Goal: Task Accomplishment & Management: Manage account settings

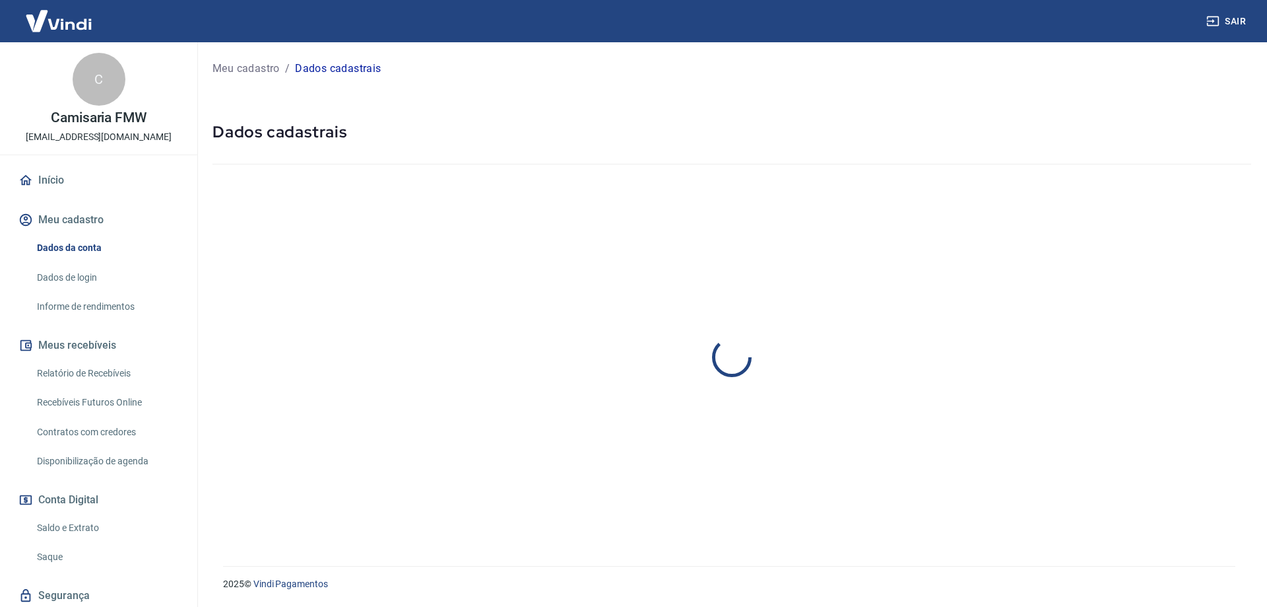
select select "SP"
select select "business"
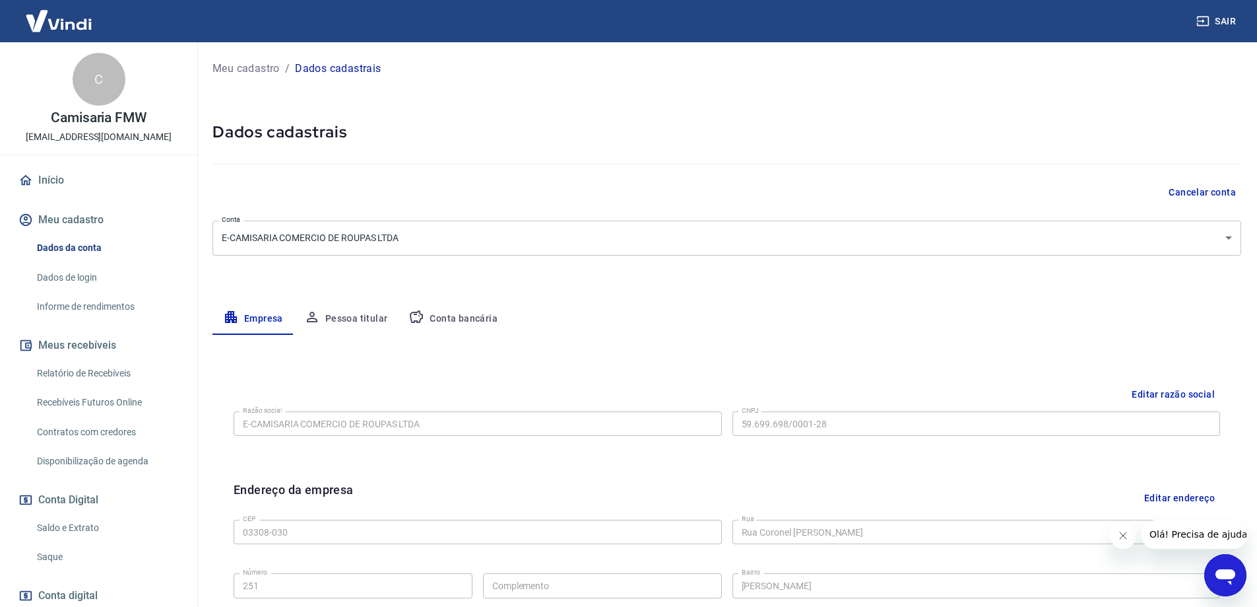
click at [96, 531] on link "Saldo e Extrato" at bounding box center [107, 527] width 150 height 27
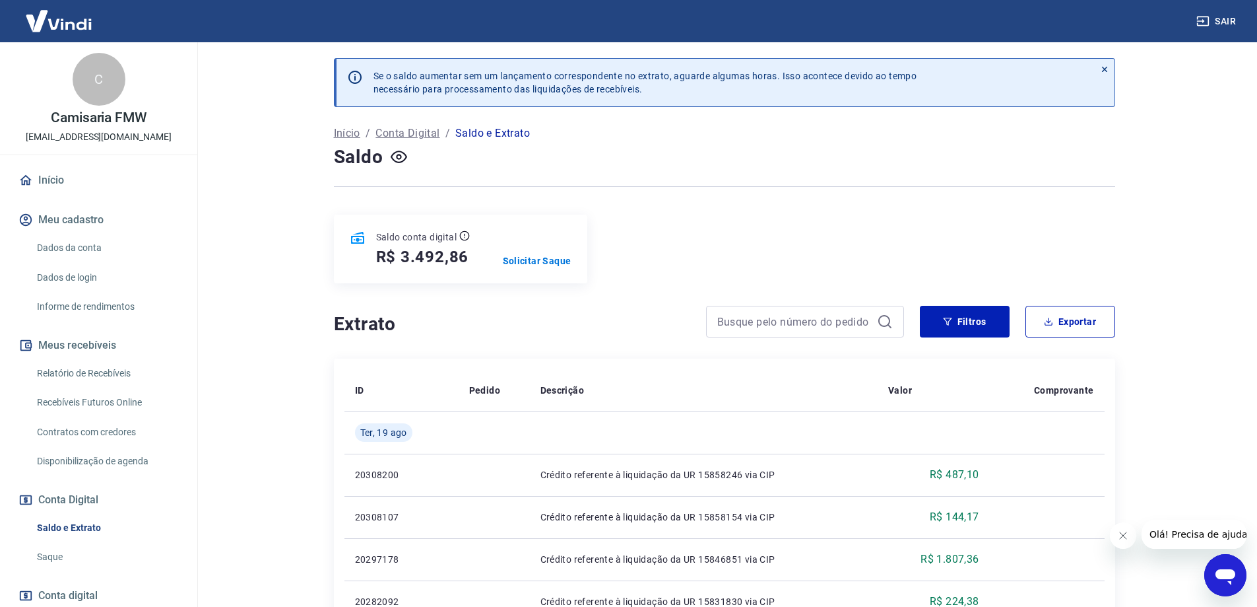
click at [541, 268] on div "Saldo conta digital R$ 3.492,86 Solicitar Saque" at bounding box center [460, 249] width 253 height 69
click at [540, 255] on p "Solicitar Saque" at bounding box center [537, 260] width 69 height 13
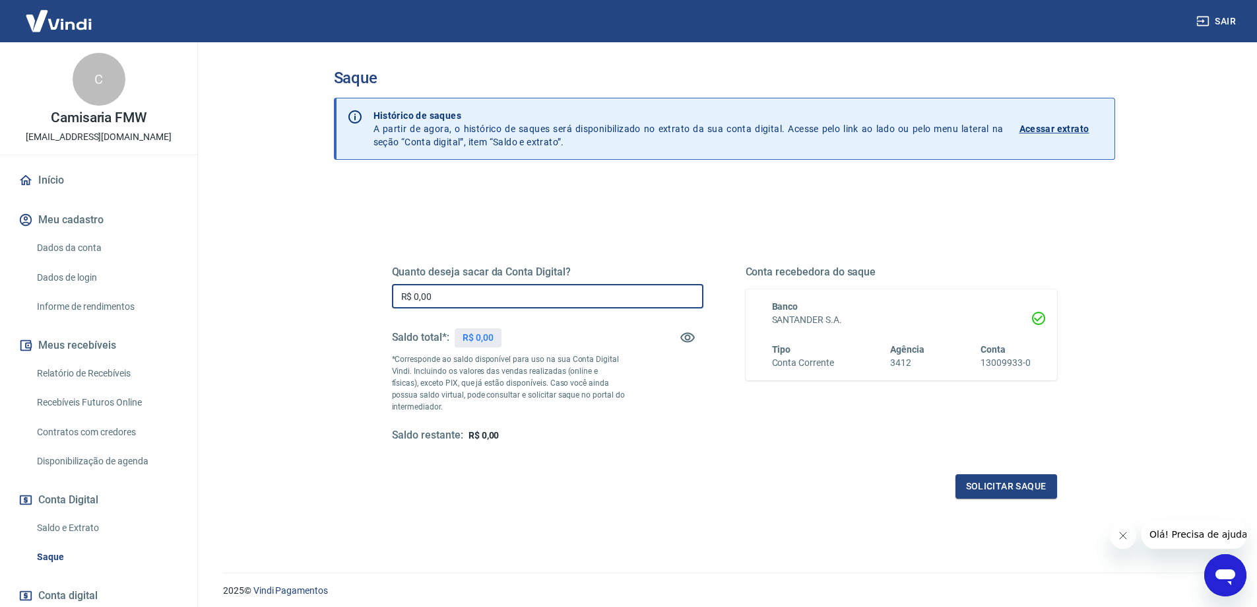
click at [494, 290] on input "R$ 0,00" at bounding box center [548, 296] width 312 height 24
type input "R$ 3.492,86"
drag, startPoint x: 1043, startPoint y: 469, endPoint x: 1040, endPoint y: 482, distance: 13.5
click at [1042, 471] on div "Quanto deseja sacar da Conta Digital? R$ 3.492,86 ​ Saldo total*: R$ 3.492,86 *…" at bounding box center [724, 366] width 665 height 265
click at [1040, 485] on button "Solicitar saque" at bounding box center [1007, 486] width 102 height 24
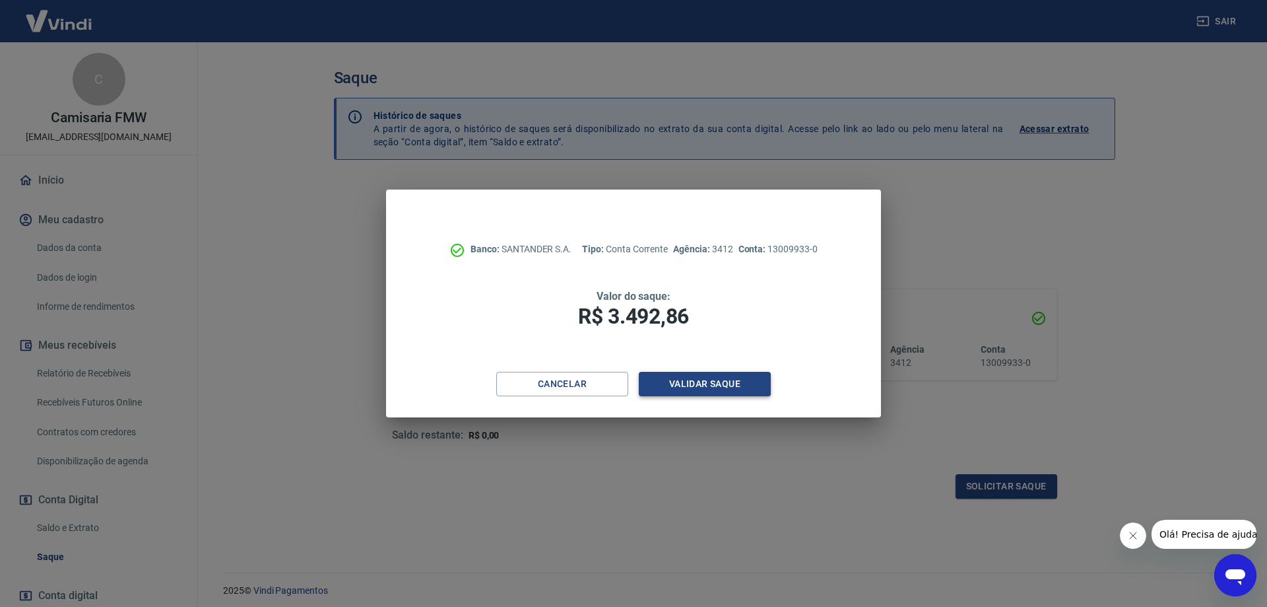
click at [690, 384] on button "Validar saque" at bounding box center [705, 384] width 132 height 24
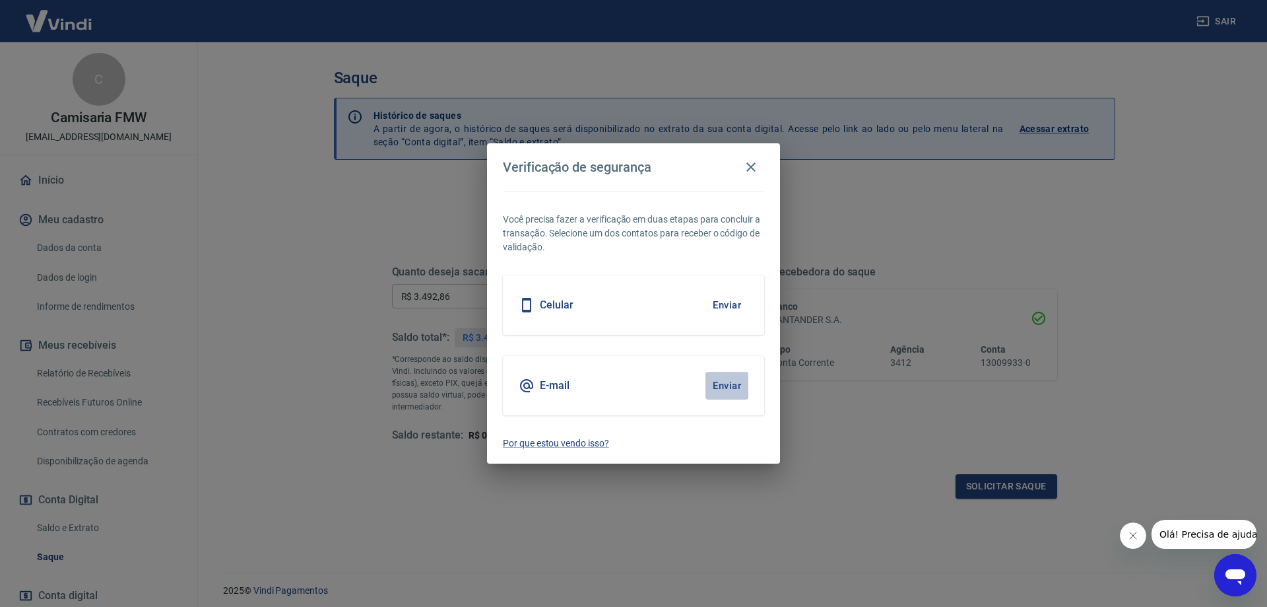
click at [718, 391] on button "Enviar" at bounding box center [727, 386] width 43 height 28
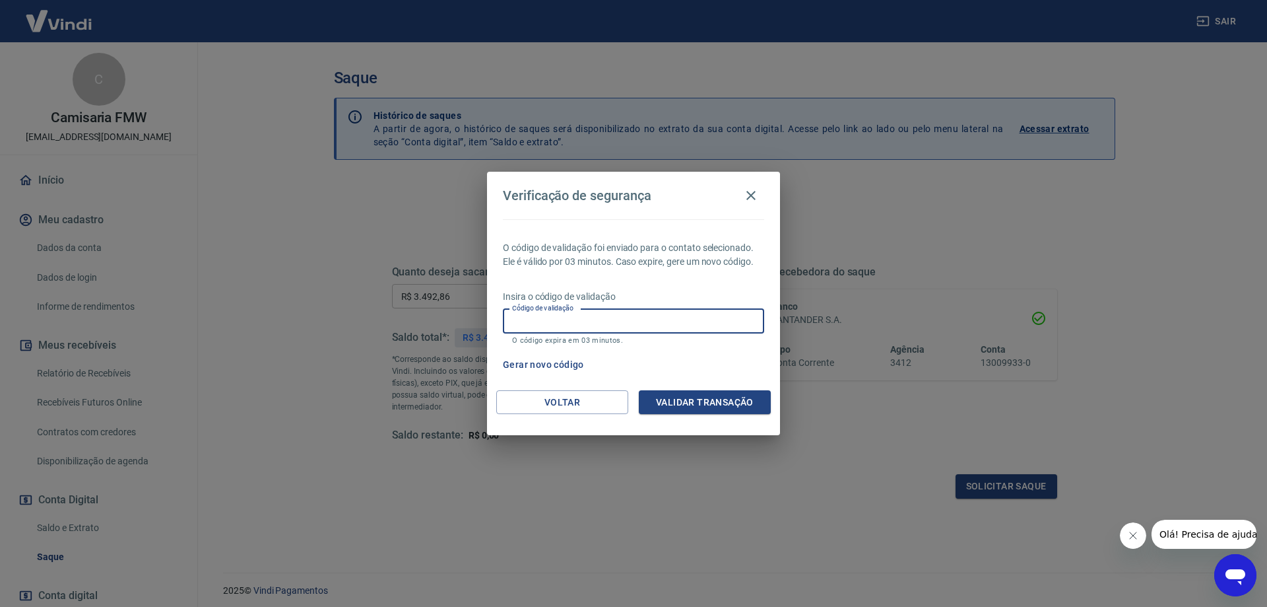
click at [603, 329] on input "Código de validação" at bounding box center [633, 321] width 261 height 24
paste input "559446"
type input "559446"
click at [721, 397] on button "Validar transação" at bounding box center [705, 402] width 132 height 24
